Goal: Find specific page/section

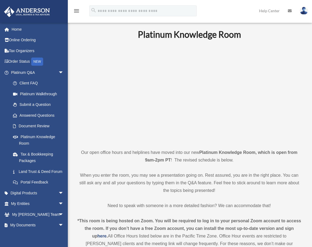
scroll to position [244, 0]
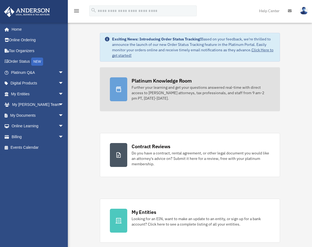
click at [150, 80] on div "Platinum Knowledge Room" at bounding box center [162, 80] width 60 height 7
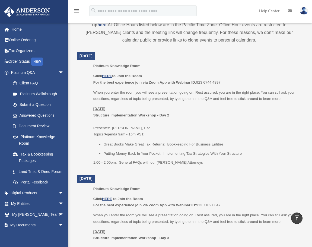
scroll to position [217, 0]
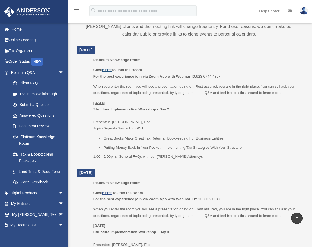
click at [105, 69] on u "HERE" at bounding box center [107, 70] width 10 height 4
